Goal: Information Seeking & Learning: Understand process/instructions

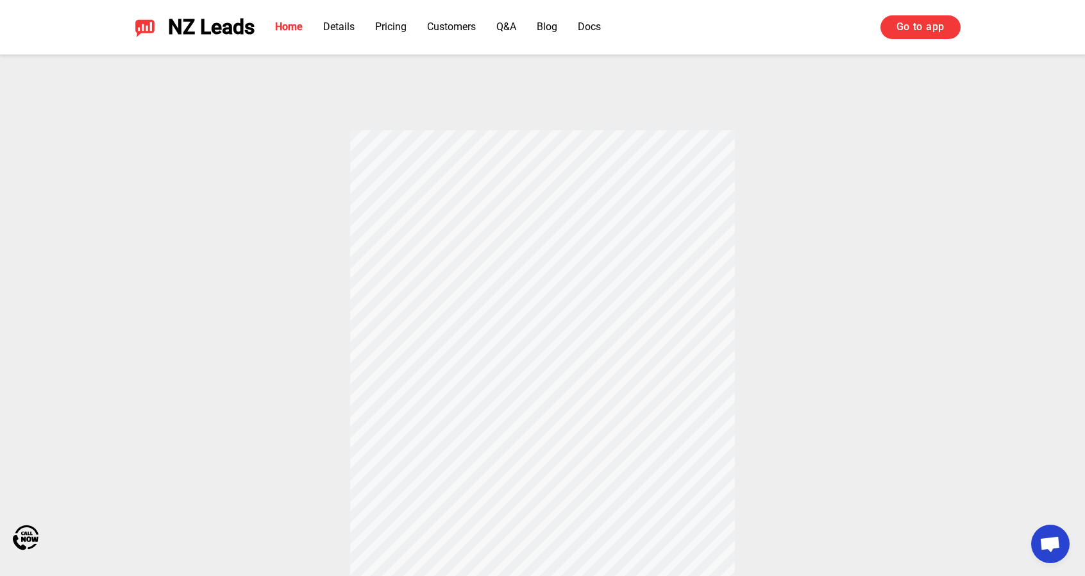
scroll to position [385, 0]
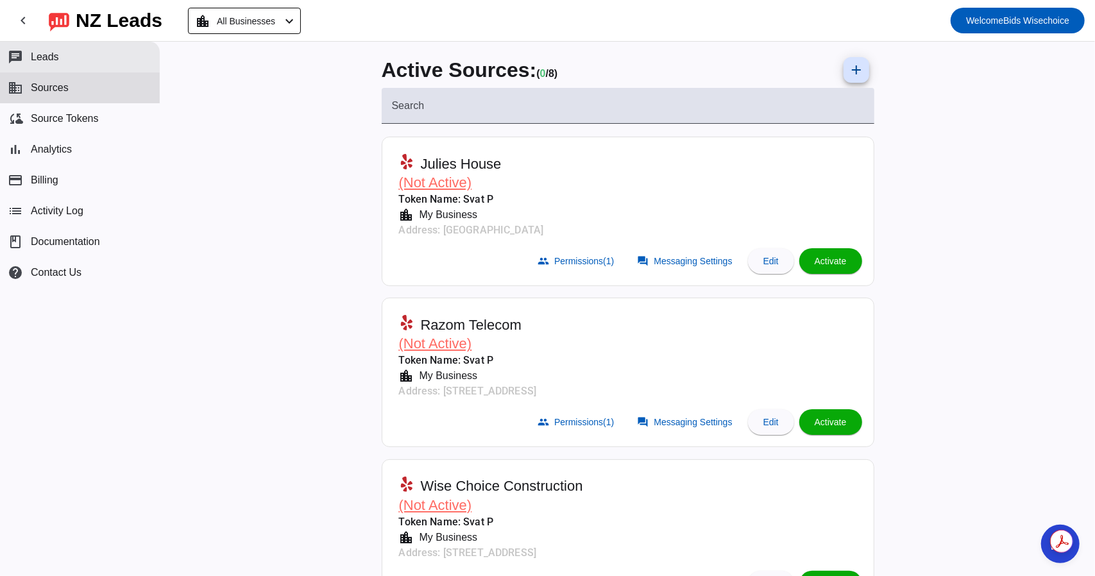
click at [40, 52] on span "Leads" at bounding box center [45, 57] width 28 height 12
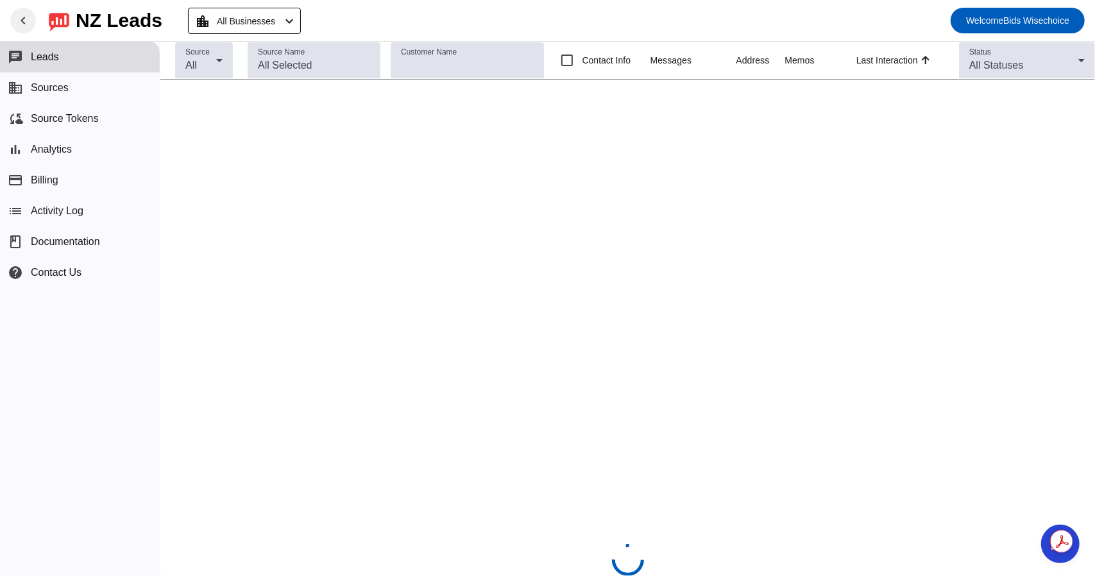
click at [22, 8] on span at bounding box center [23, 20] width 31 height 31
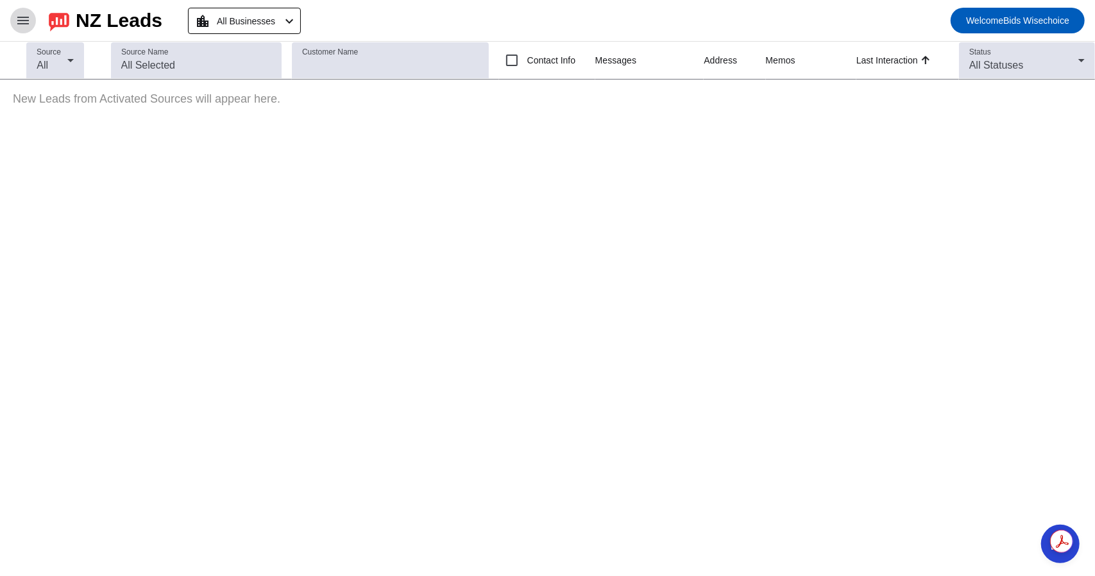
click at [24, 19] on mat-icon "menu" at bounding box center [22, 20] width 15 height 15
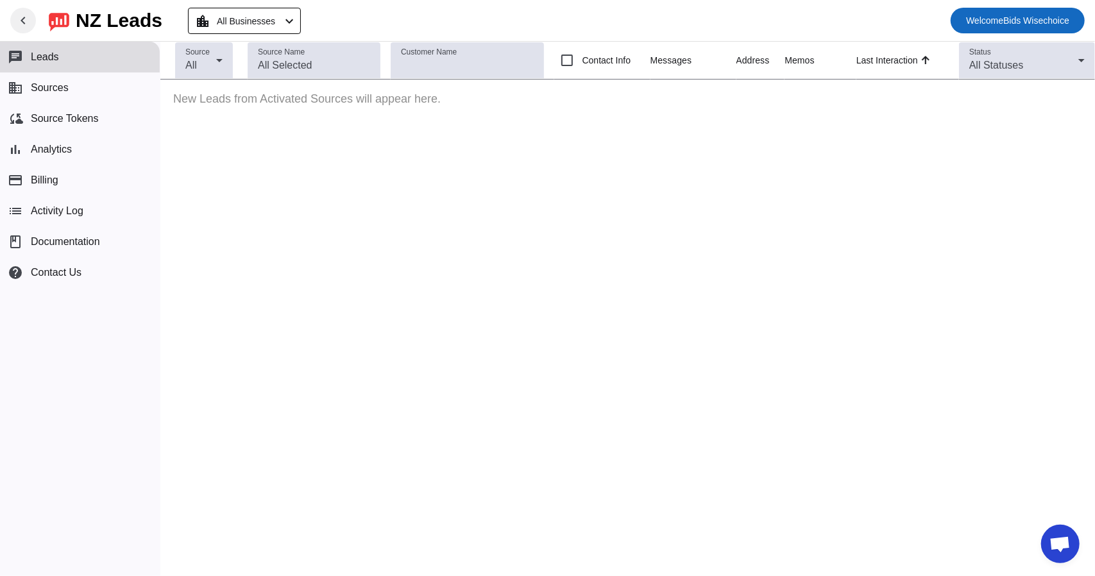
click at [995, 26] on span "Welcome Bids Wisechoice" at bounding box center [1017, 21] width 103 height 18
click at [499, 214] on div at bounding box center [547, 288] width 1095 height 576
click at [46, 90] on span "Sources" at bounding box center [50, 88] width 38 height 12
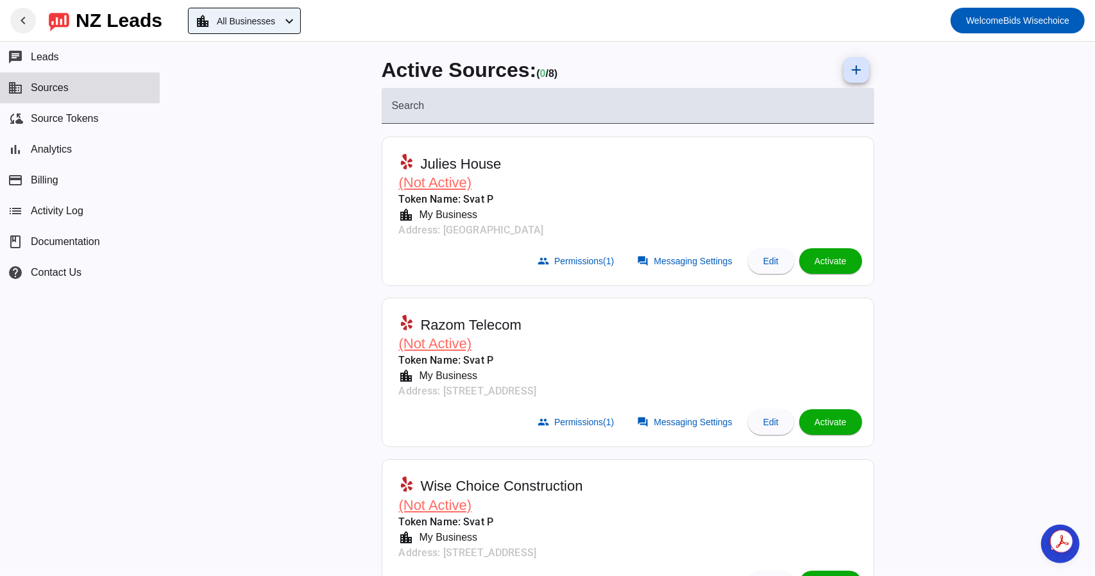
click at [248, 22] on span "All Businesses" at bounding box center [246, 21] width 58 height 18
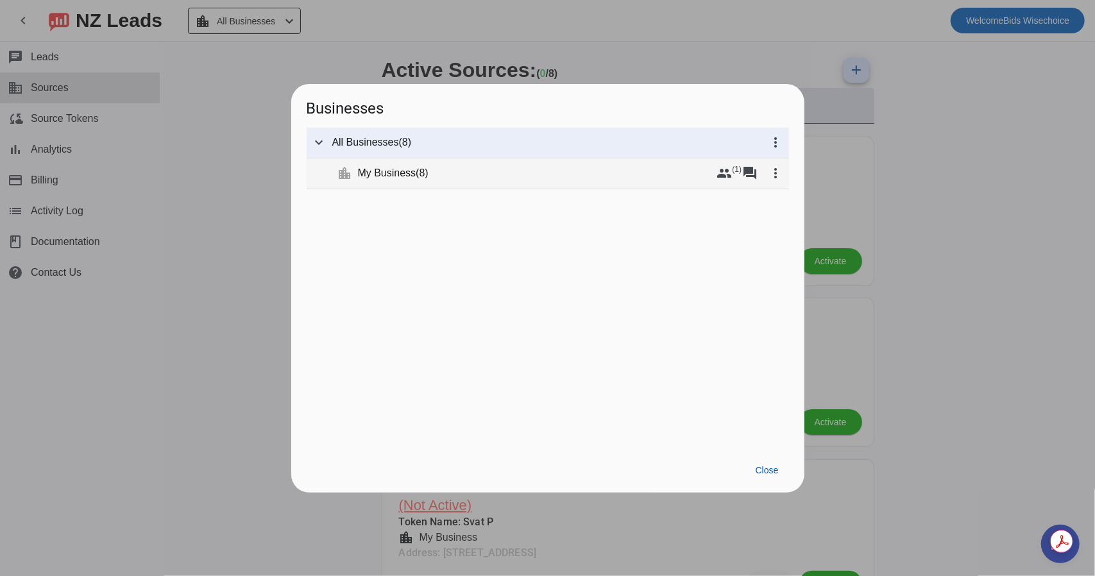
click at [404, 182] on mat-tree-node "expand_more location_city My Business ( 8 ) group (1) forum more_vert" at bounding box center [548, 173] width 482 height 31
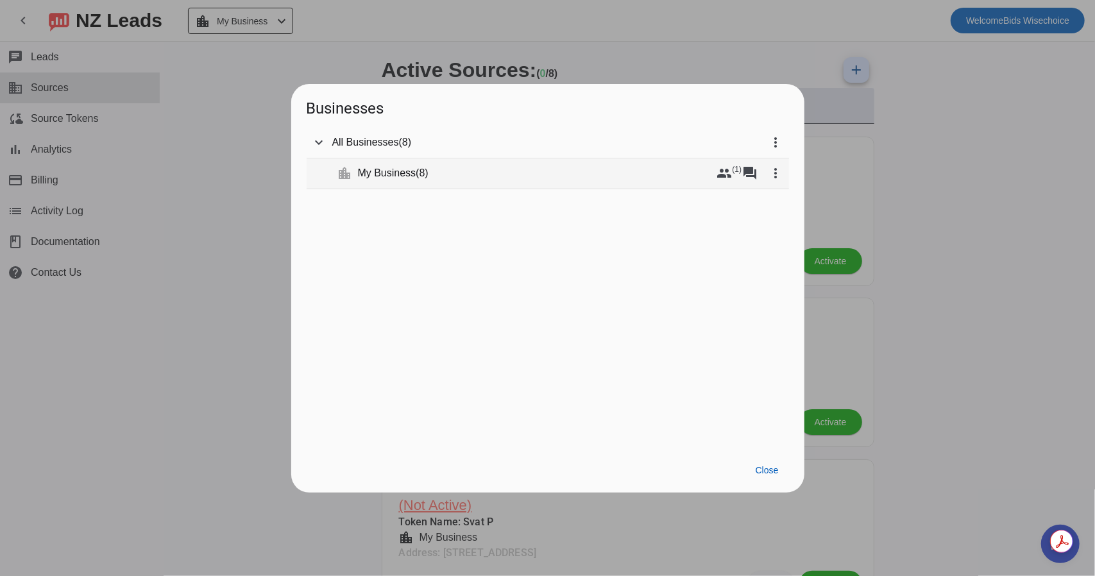
click at [404, 166] on mat-tree-node "expand_more location_city My Business ( 8 ) group (1) forum more_vert" at bounding box center [548, 173] width 482 height 31
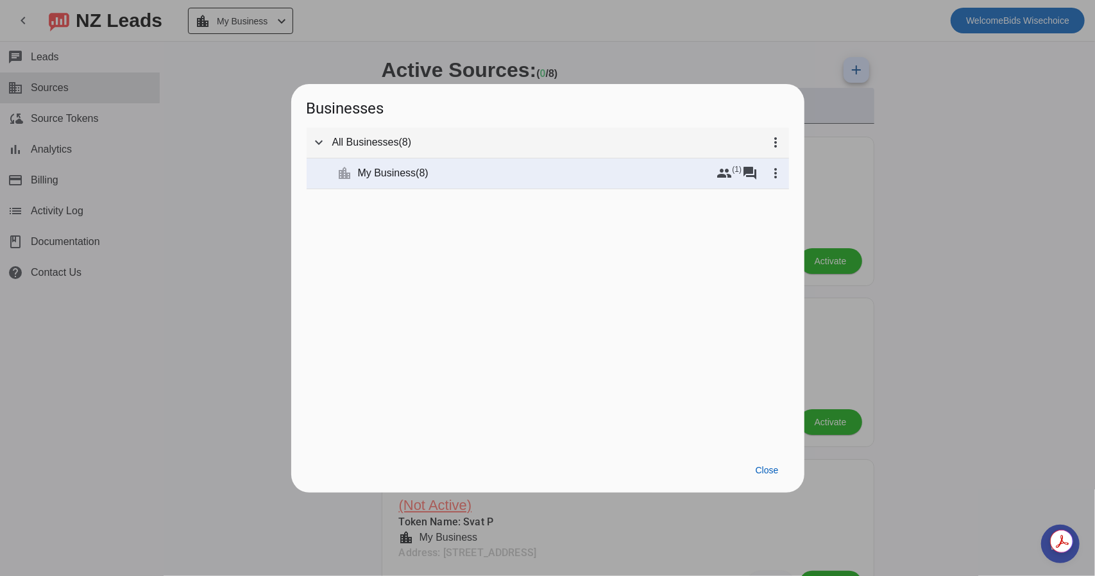
click at [341, 141] on span "All Businesses" at bounding box center [365, 142] width 67 height 13
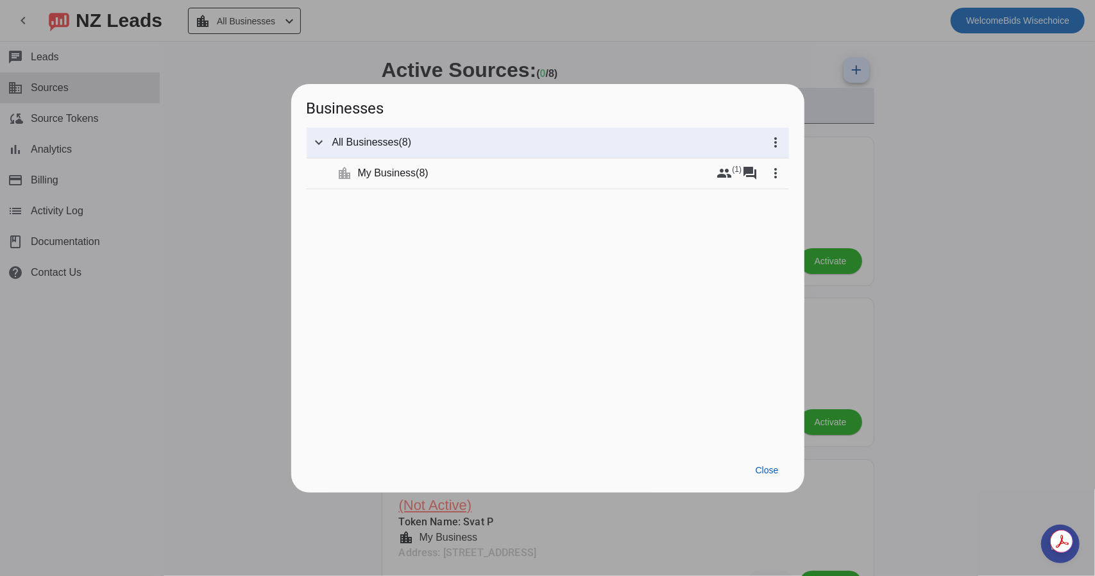
click at [241, 92] on div at bounding box center [547, 288] width 1095 height 576
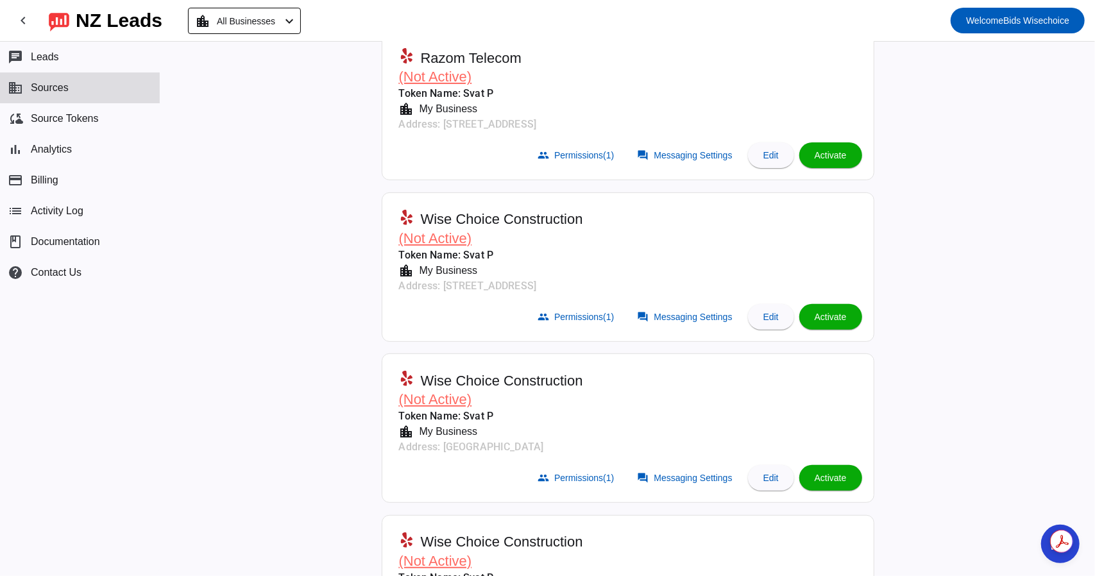
scroll to position [321, 0]
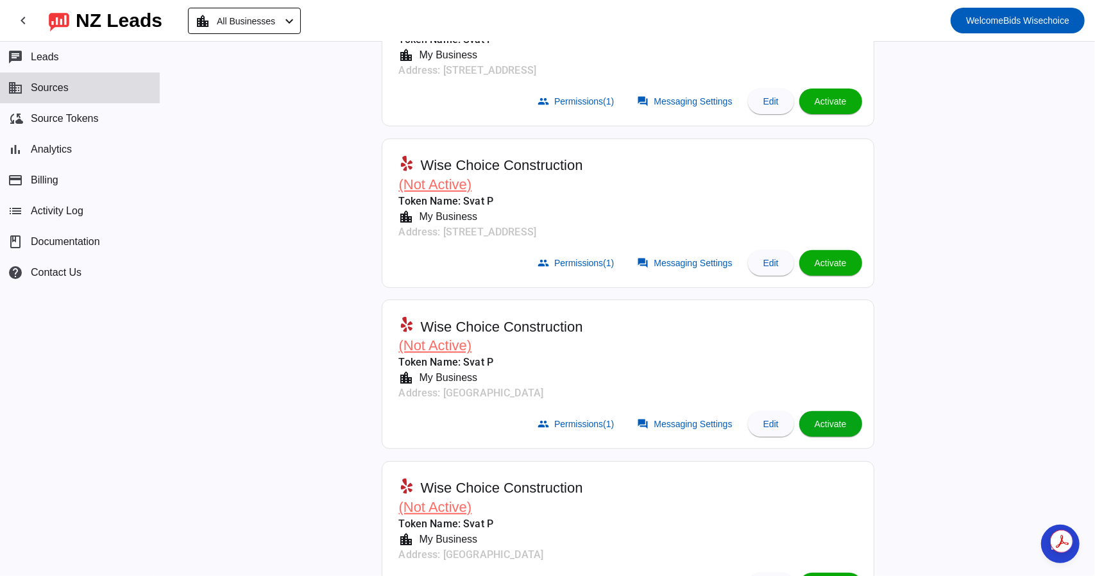
click at [824, 425] on span "Activate" at bounding box center [831, 424] width 32 height 10
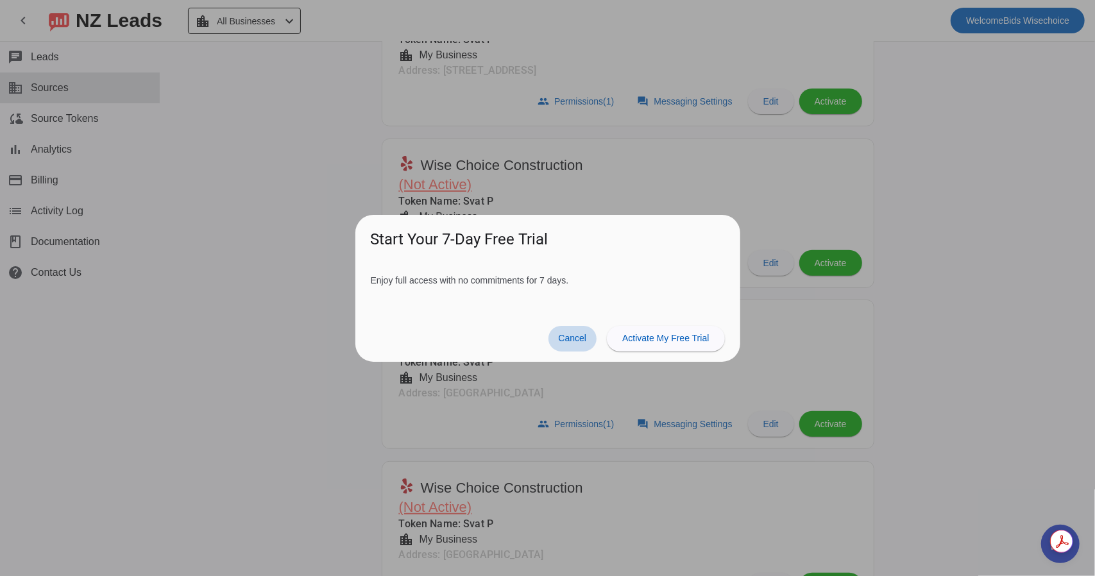
click at [577, 338] on span "Cancel" at bounding box center [573, 338] width 28 height 10
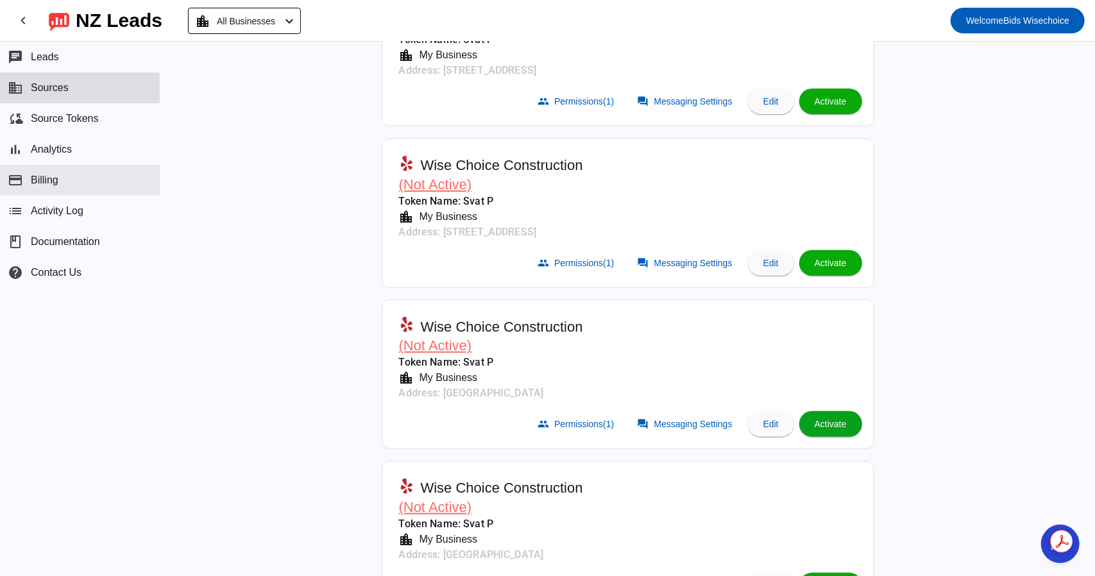
click at [48, 176] on span "Billing" at bounding box center [45, 180] width 28 height 12
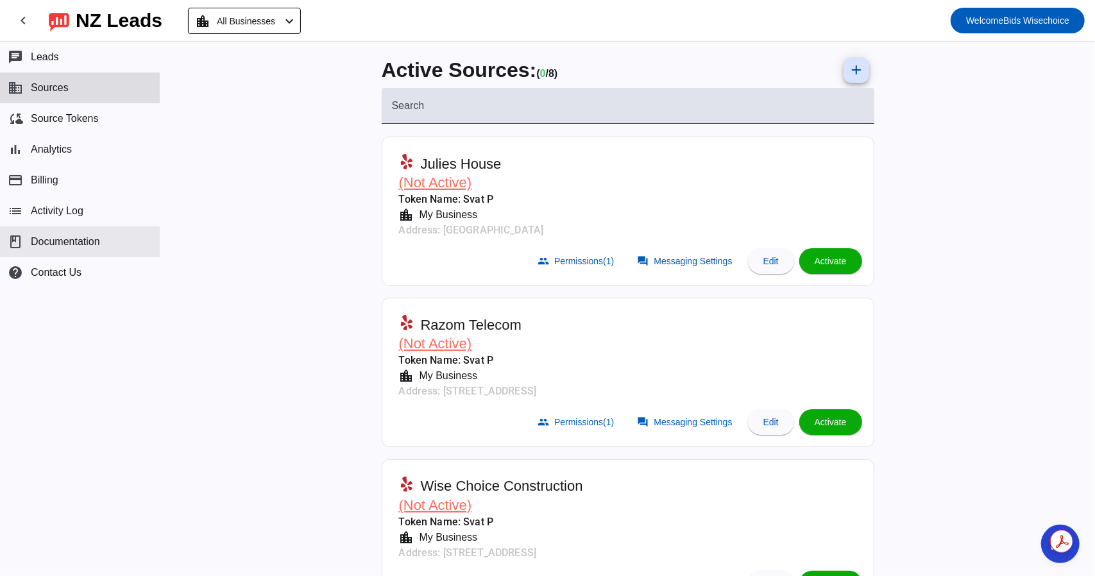
click at [60, 249] on button "book Documentation" at bounding box center [80, 241] width 160 height 31
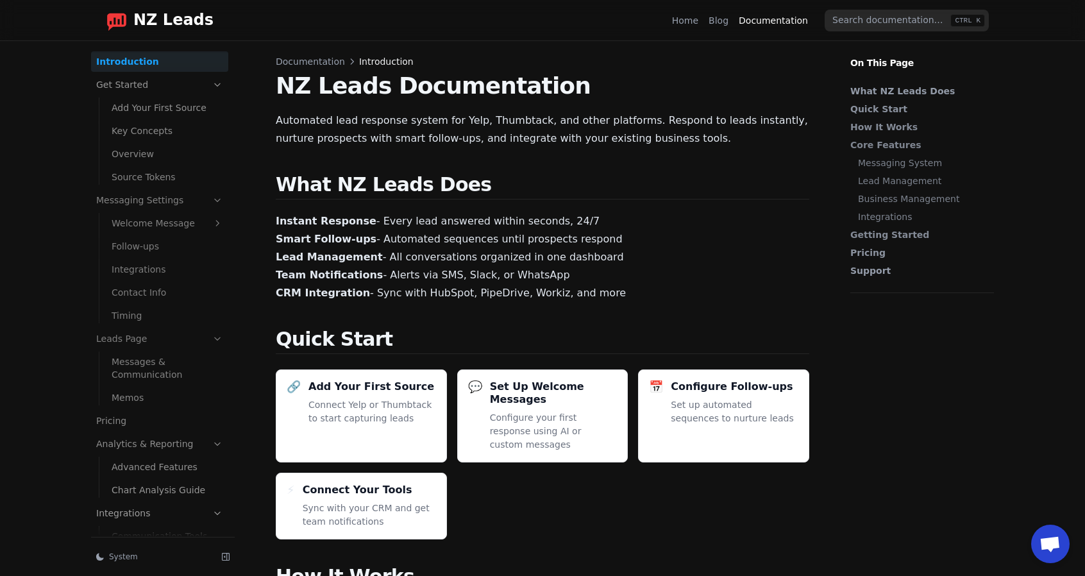
click at [145, 269] on link "Integrations" at bounding box center [167, 269] width 122 height 21
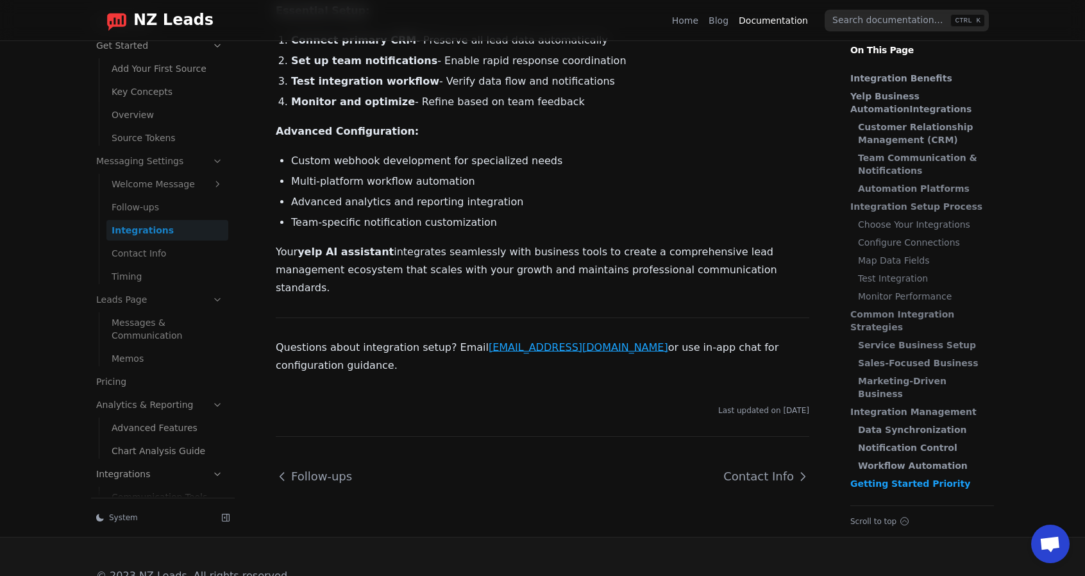
scroll to position [65, 0]
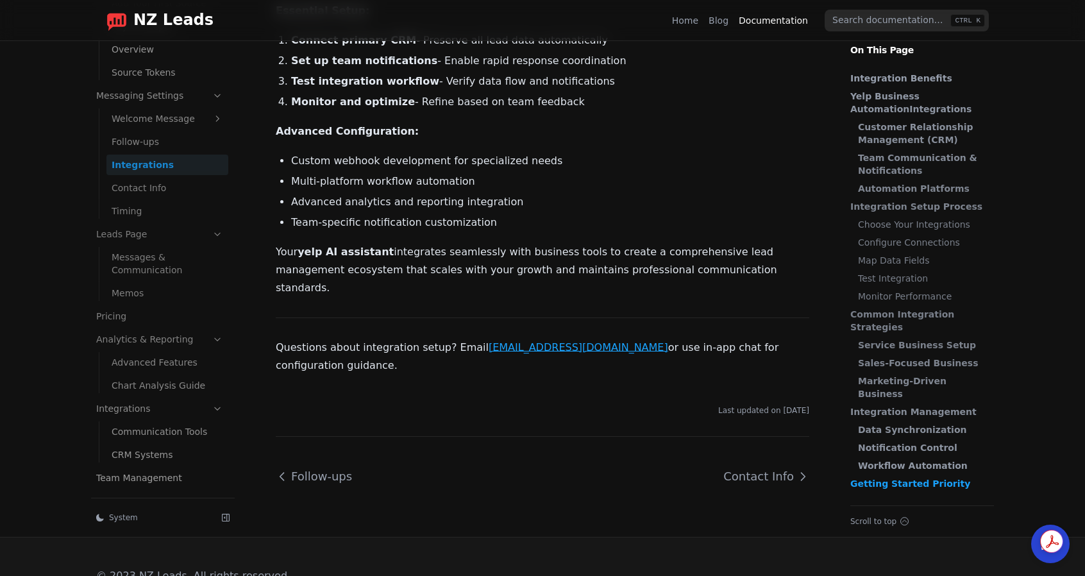
click at [143, 398] on link "Integrations" at bounding box center [159, 408] width 137 height 21
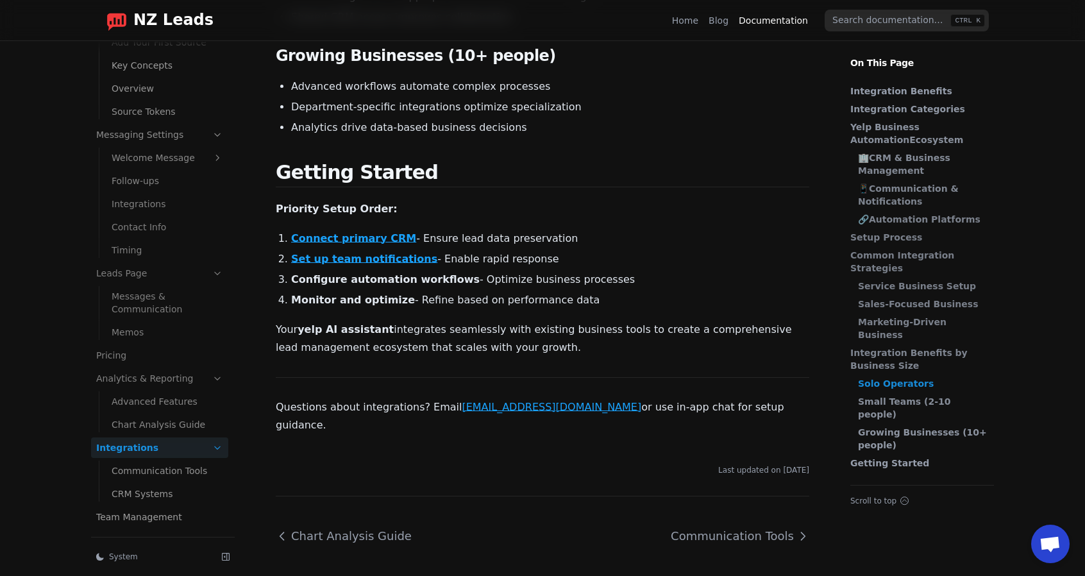
scroll to position [2403, 0]
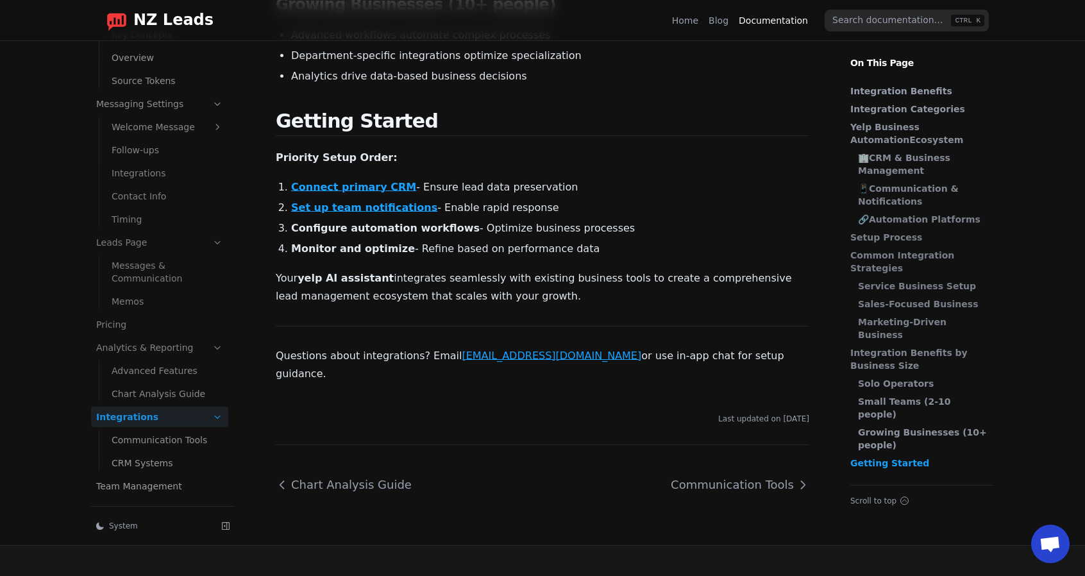
click at [369, 181] on link "Connect primary CRM" at bounding box center [353, 187] width 125 height 12
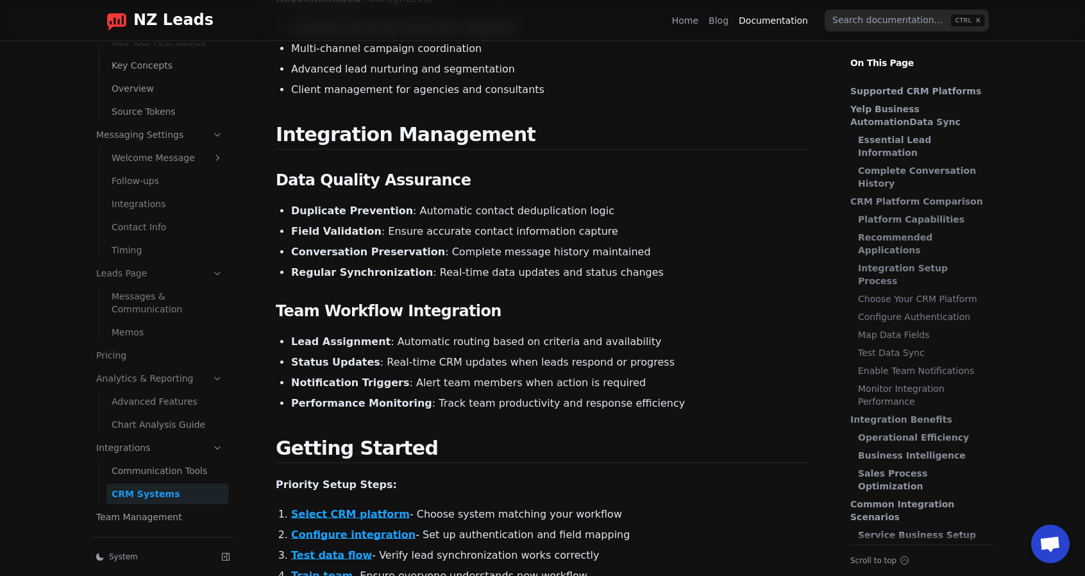
scroll to position [2053, 0]
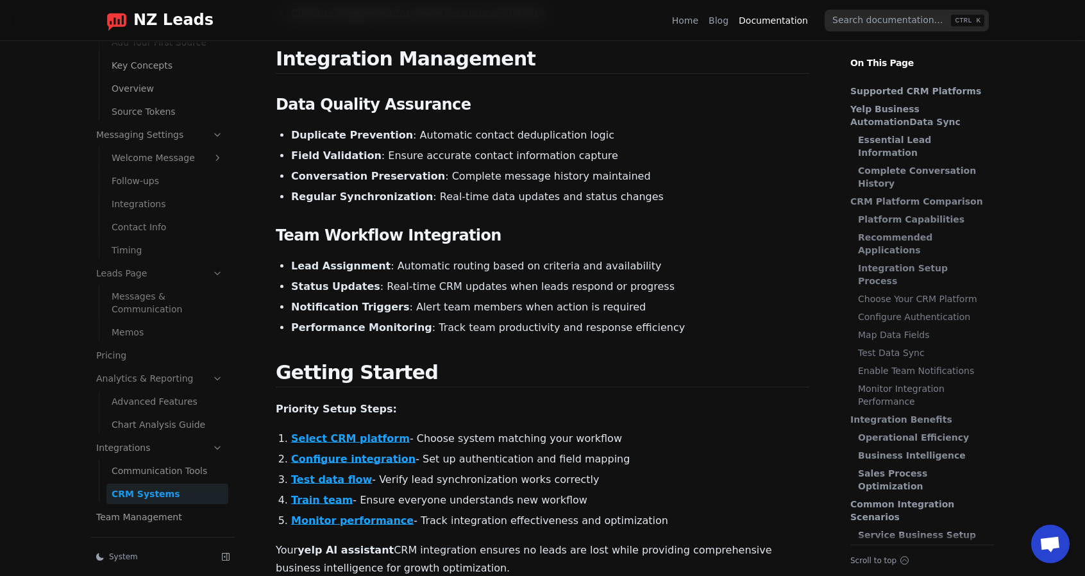
click at [353, 453] on link "Configure integration" at bounding box center [353, 459] width 124 height 12
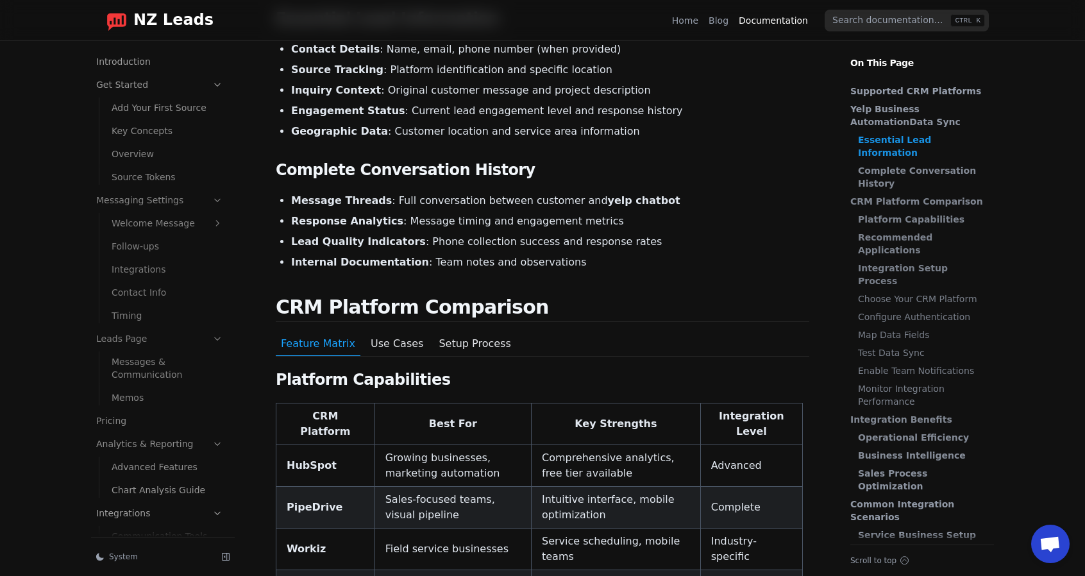
scroll to position [385, 0]
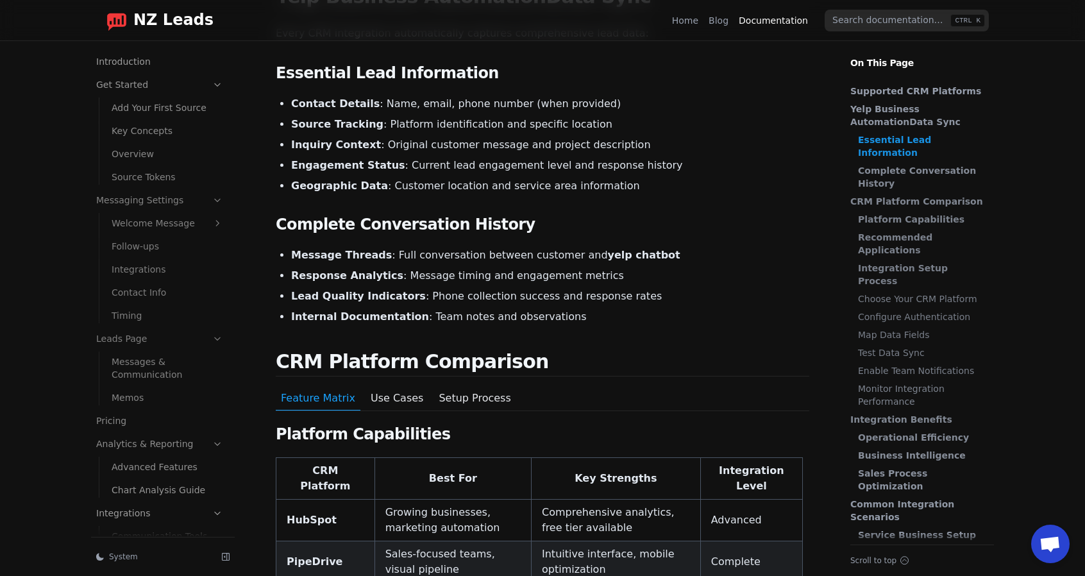
click at [693, 19] on link "Home" at bounding box center [685, 20] width 26 height 13
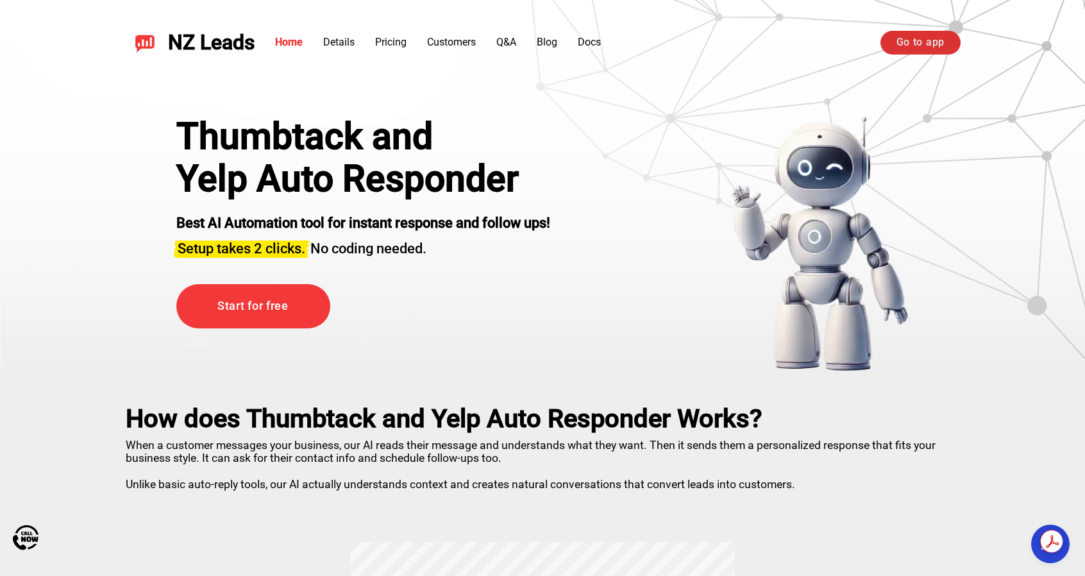
click at [927, 38] on link "Go to app" at bounding box center [921, 42] width 80 height 23
